Goal: Task Accomplishment & Management: Use online tool/utility

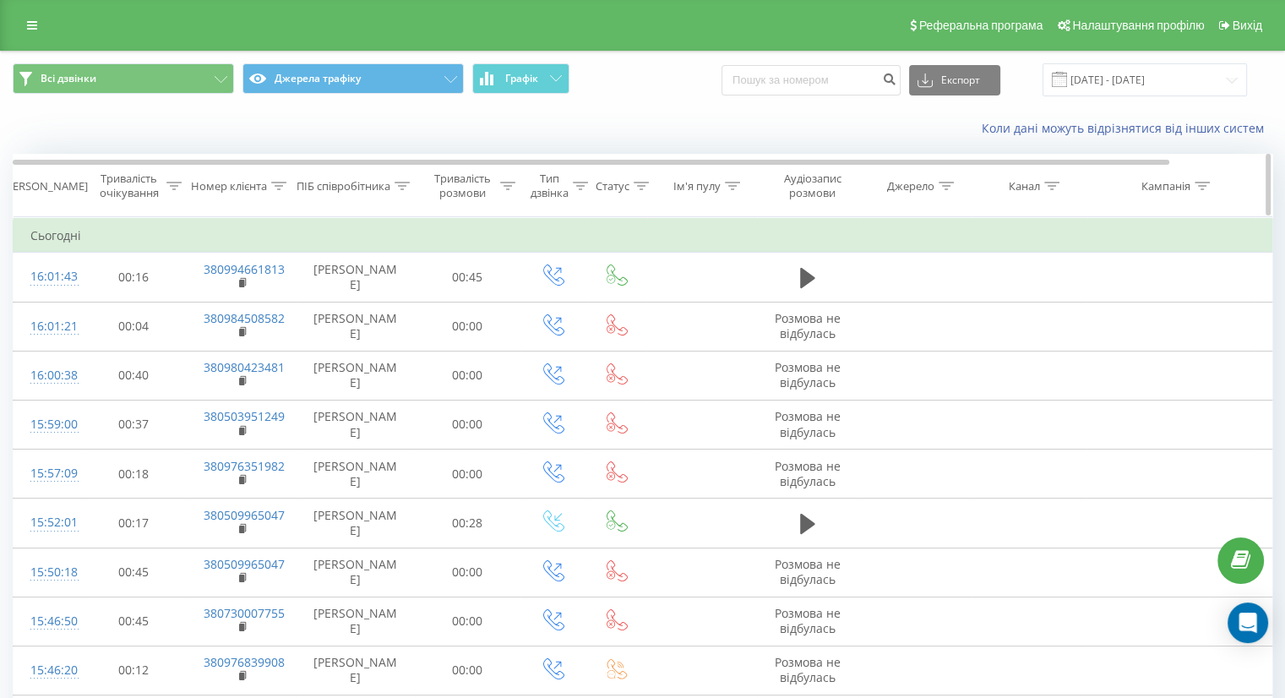
click at [482, 184] on div "Тривалість розмови" at bounding box center [462, 185] width 67 height 29
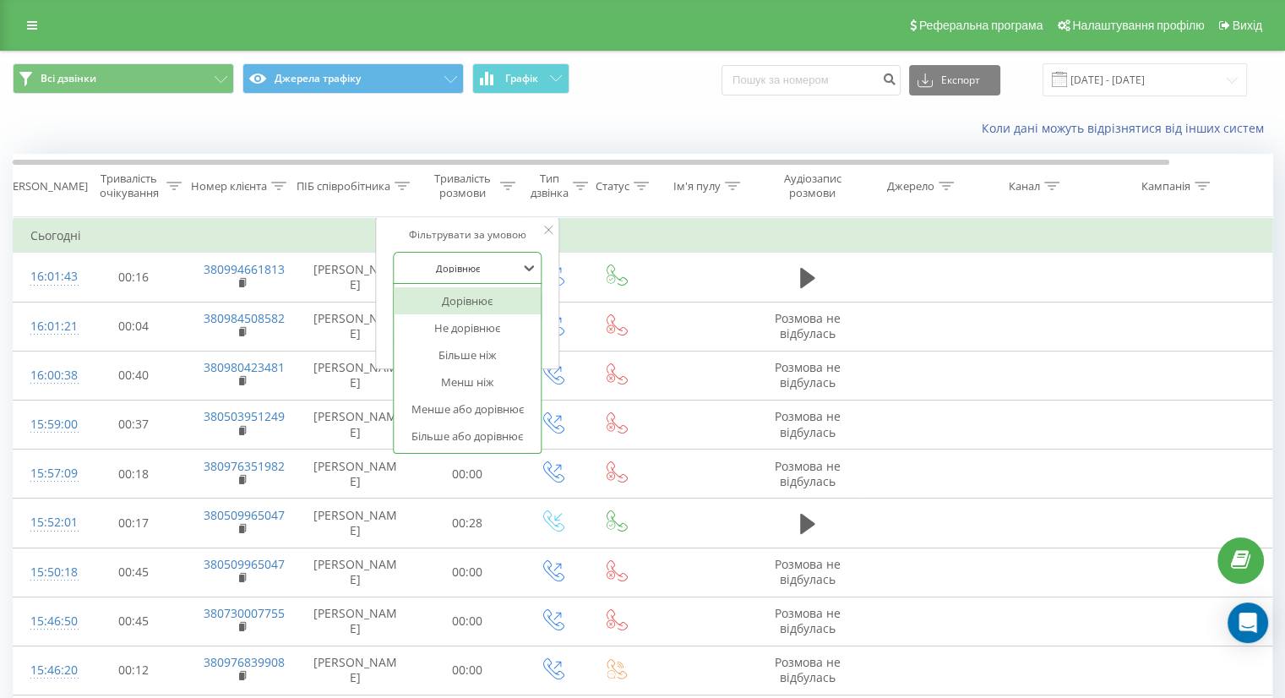
click at [466, 264] on div at bounding box center [458, 268] width 120 height 16
click at [471, 347] on div "Більше ніж" at bounding box center [467, 354] width 147 height 27
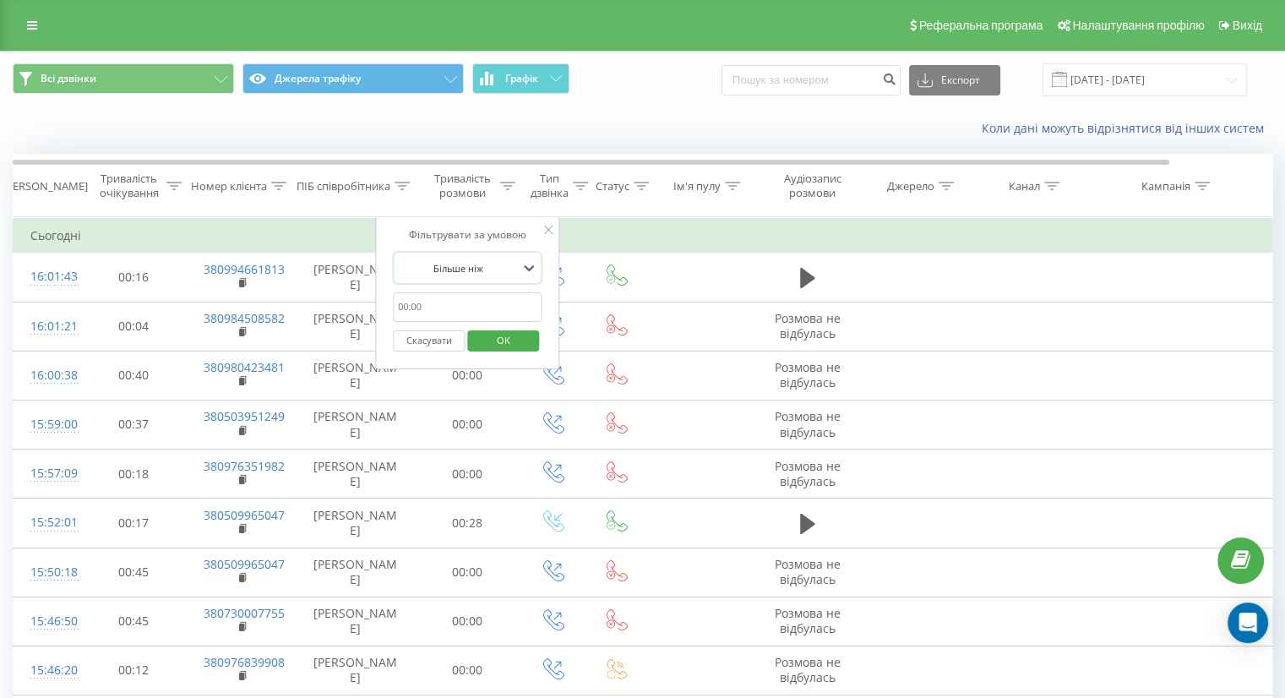
click at [476, 302] on input "text" at bounding box center [467, 307] width 149 height 30
type input "59"
click at [487, 335] on span "OK" at bounding box center [503, 340] width 47 height 26
